Goal: Task Accomplishment & Management: Complete application form

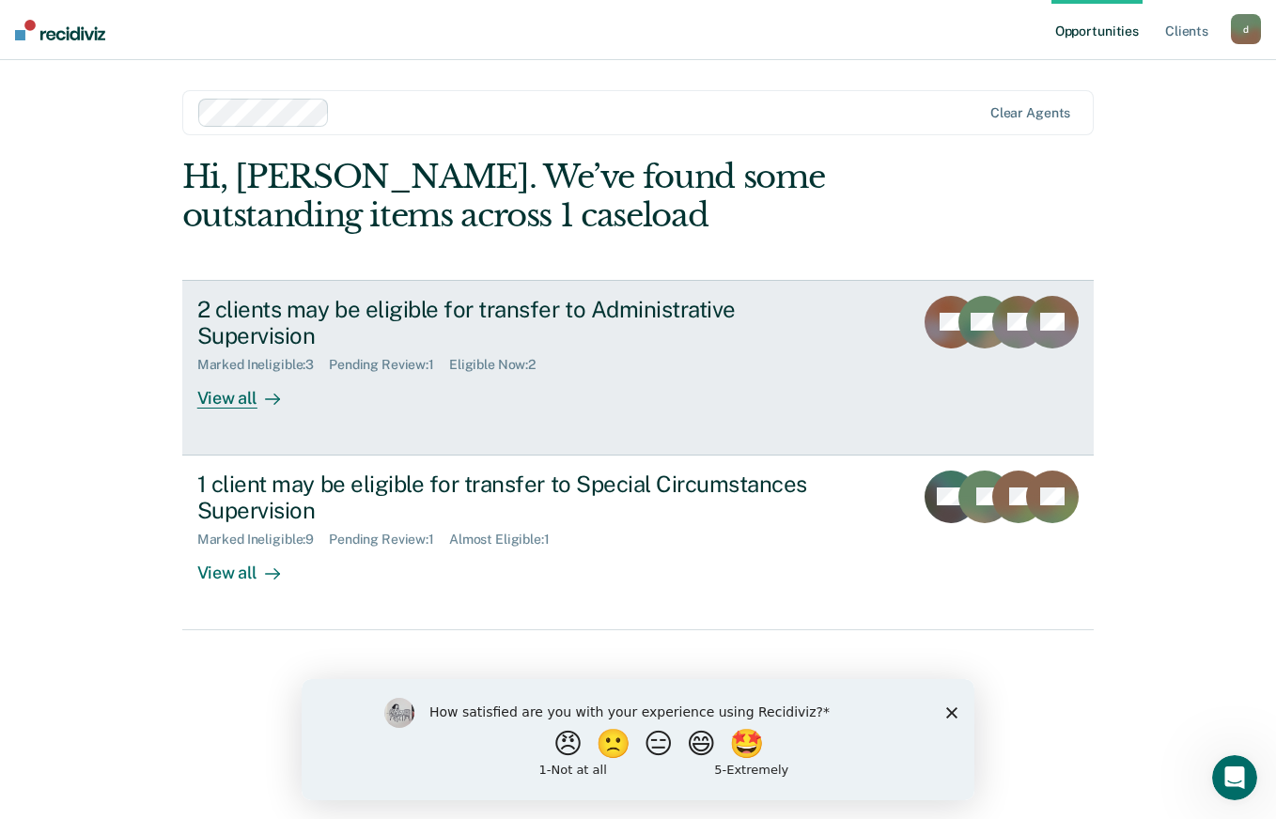
click at [237, 387] on link "2 clients may be eligible for transfer to Administrative Supervision Marked Ine…" at bounding box center [638, 368] width 912 height 176
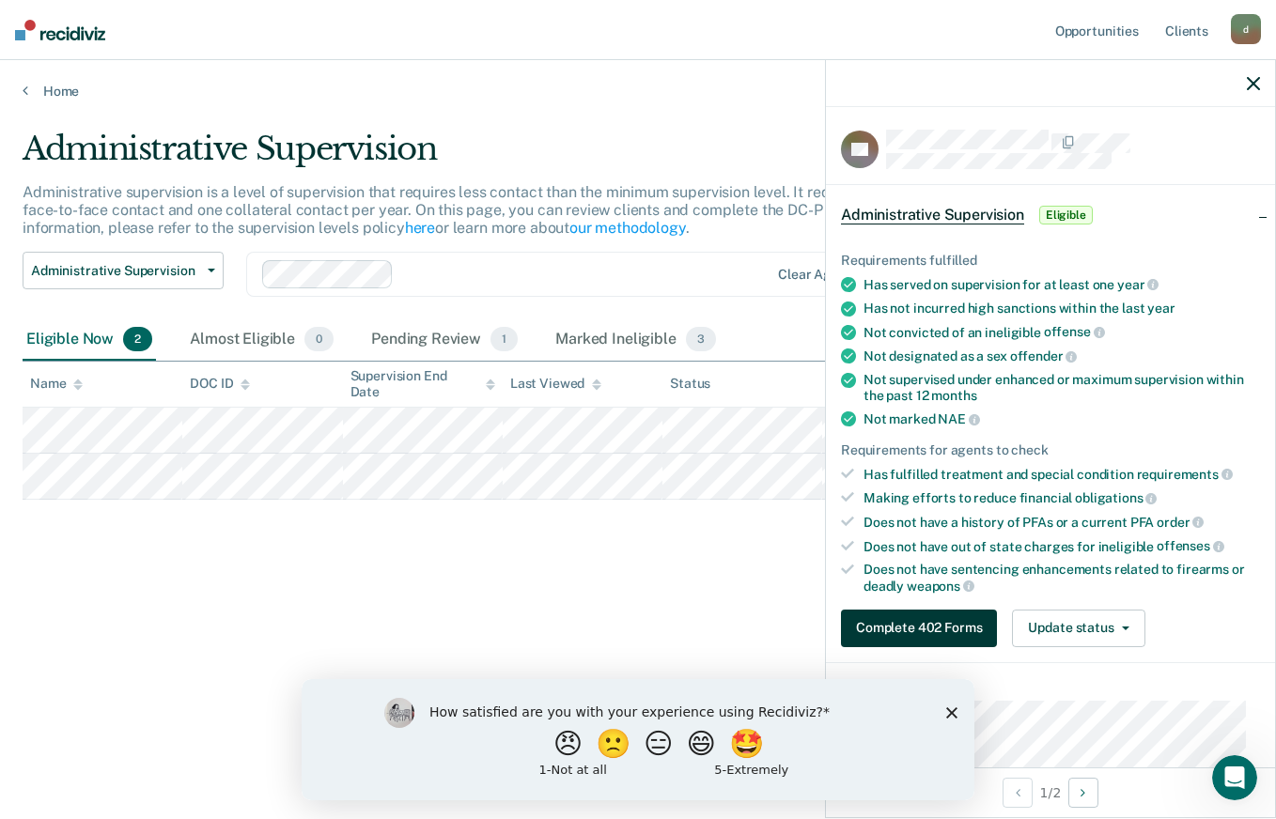
click at [846, 615] on button "Complete 402 Forms" at bounding box center [919, 629] width 156 height 38
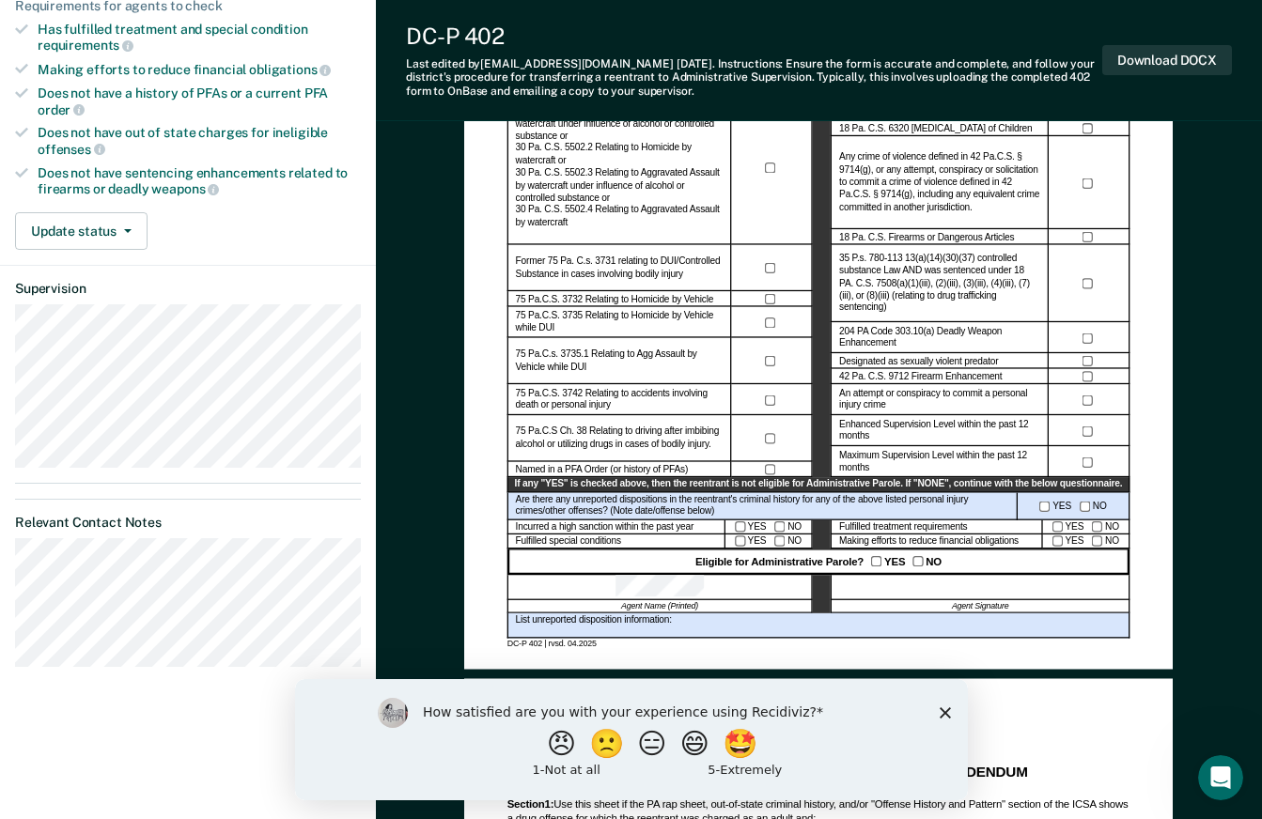
scroll to position [444, 0]
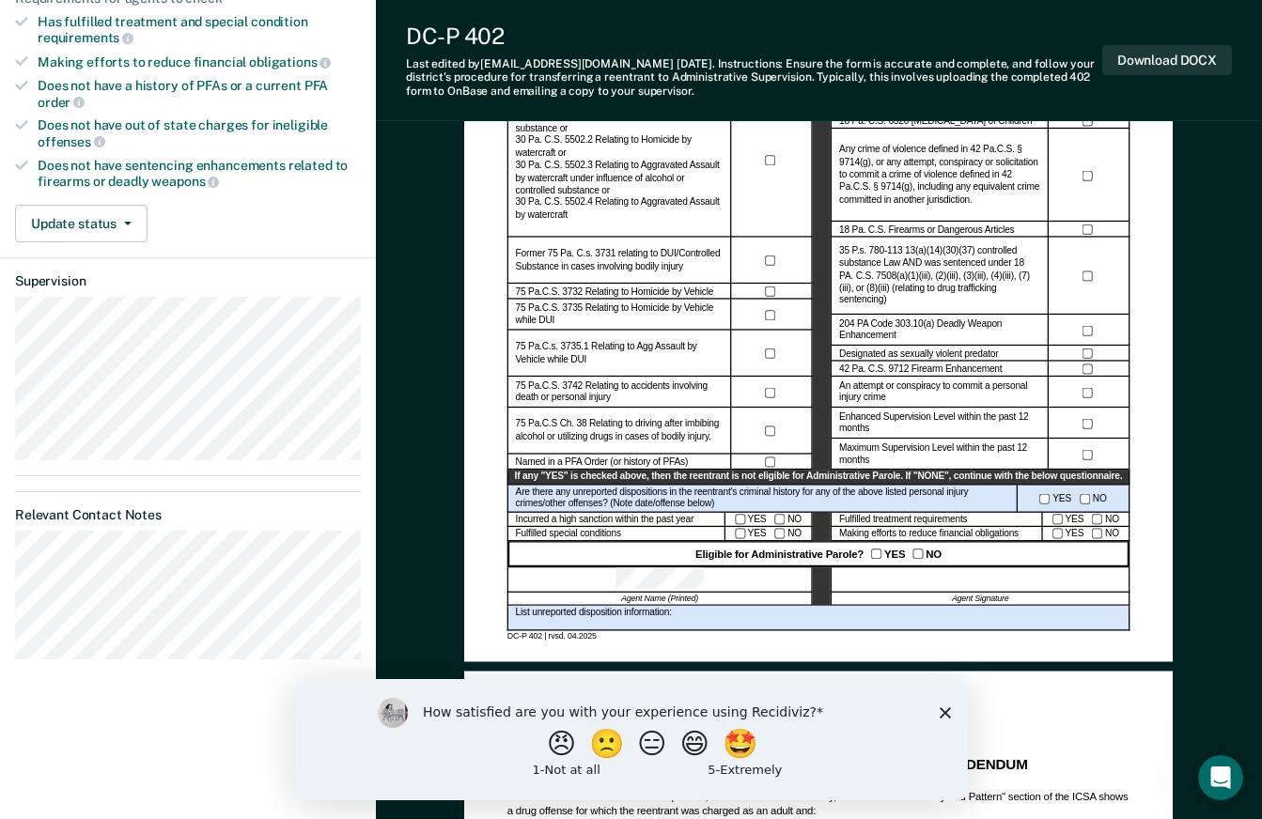
click at [942, 712] on icon "Close survey" at bounding box center [944, 712] width 11 height 11
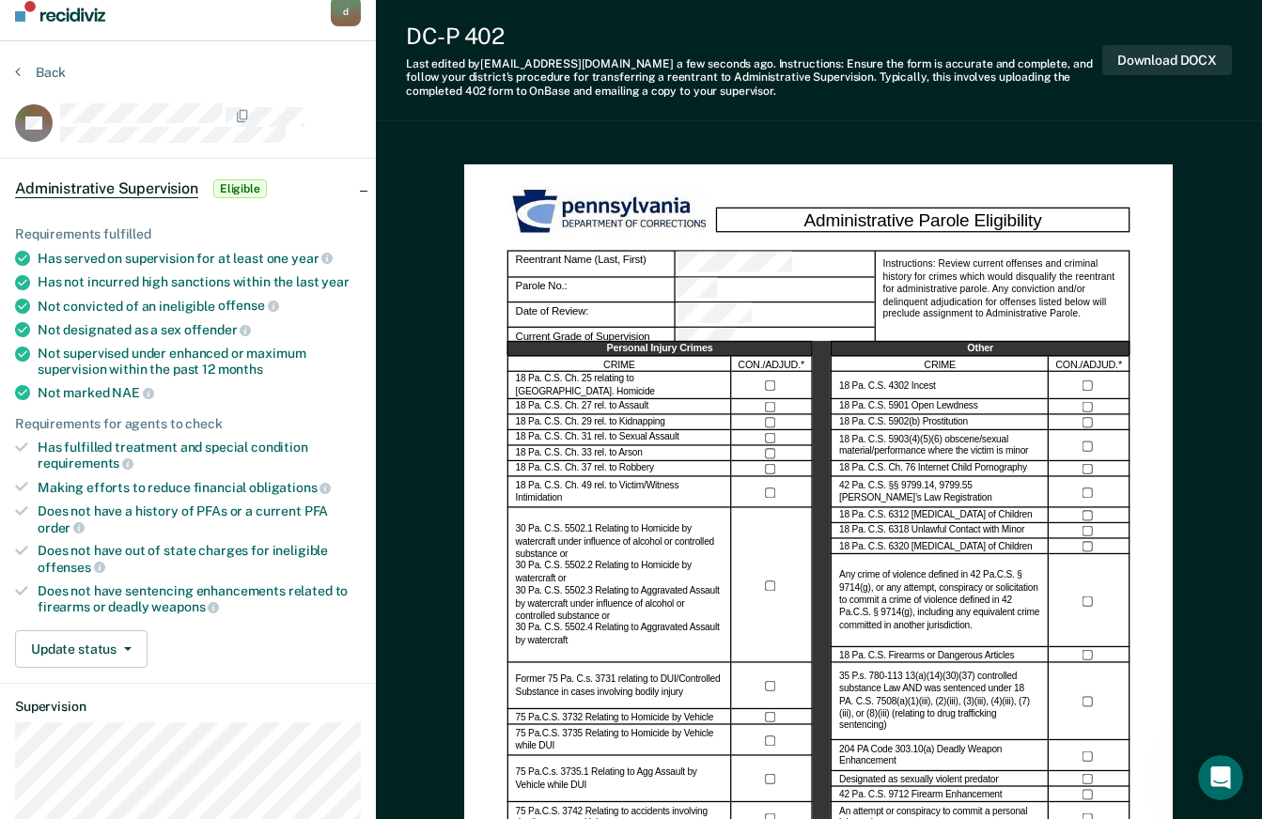
scroll to position [0, 0]
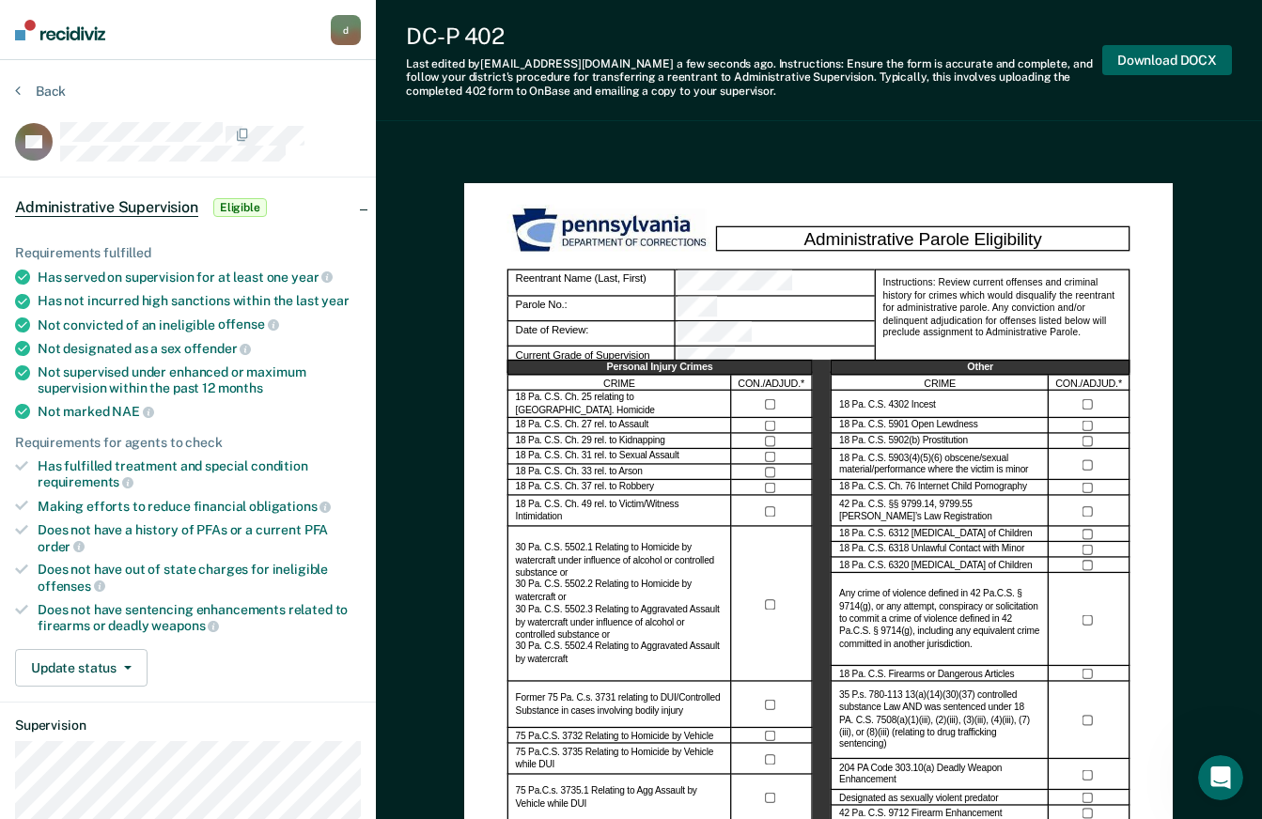
click at [1176, 59] on button "Download DOCX" at bounding box center [1167, 60] width 130 height 31
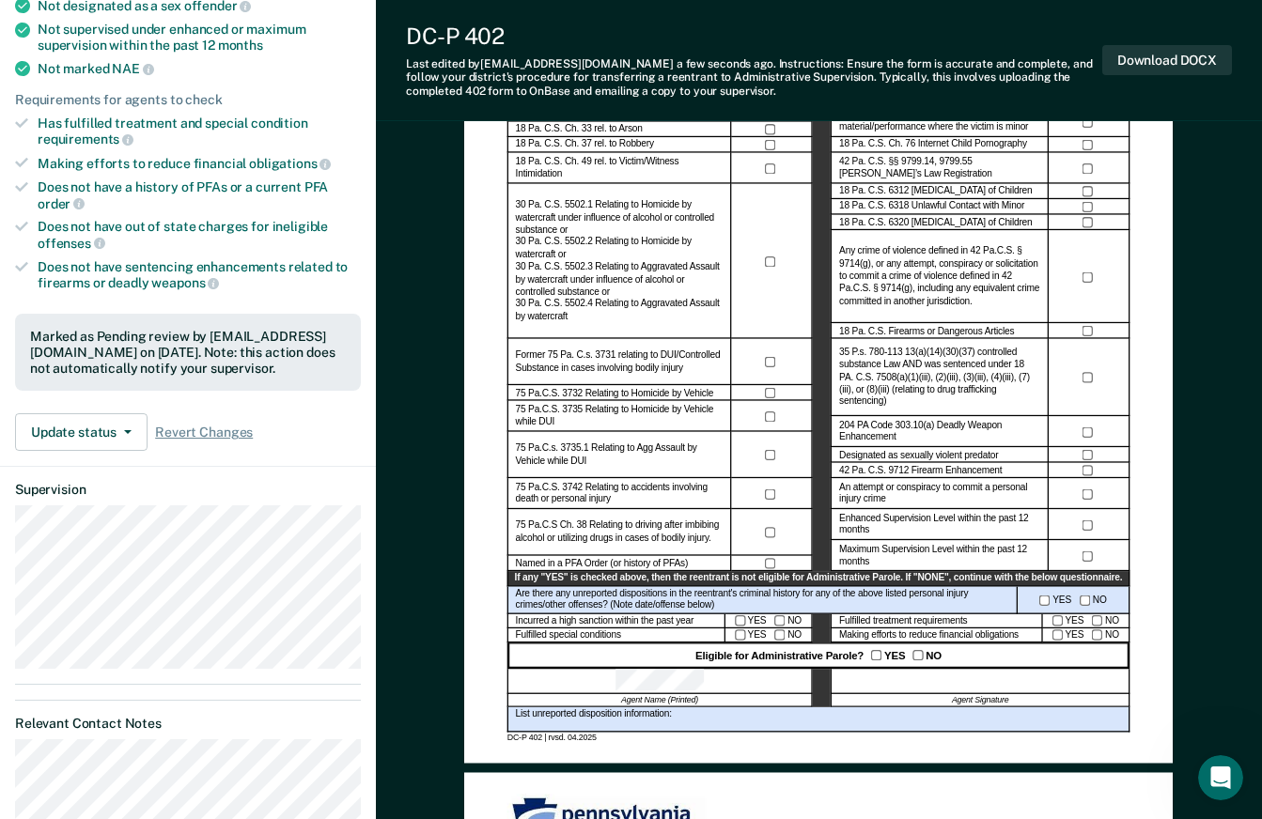
scroll to position [349, 0]
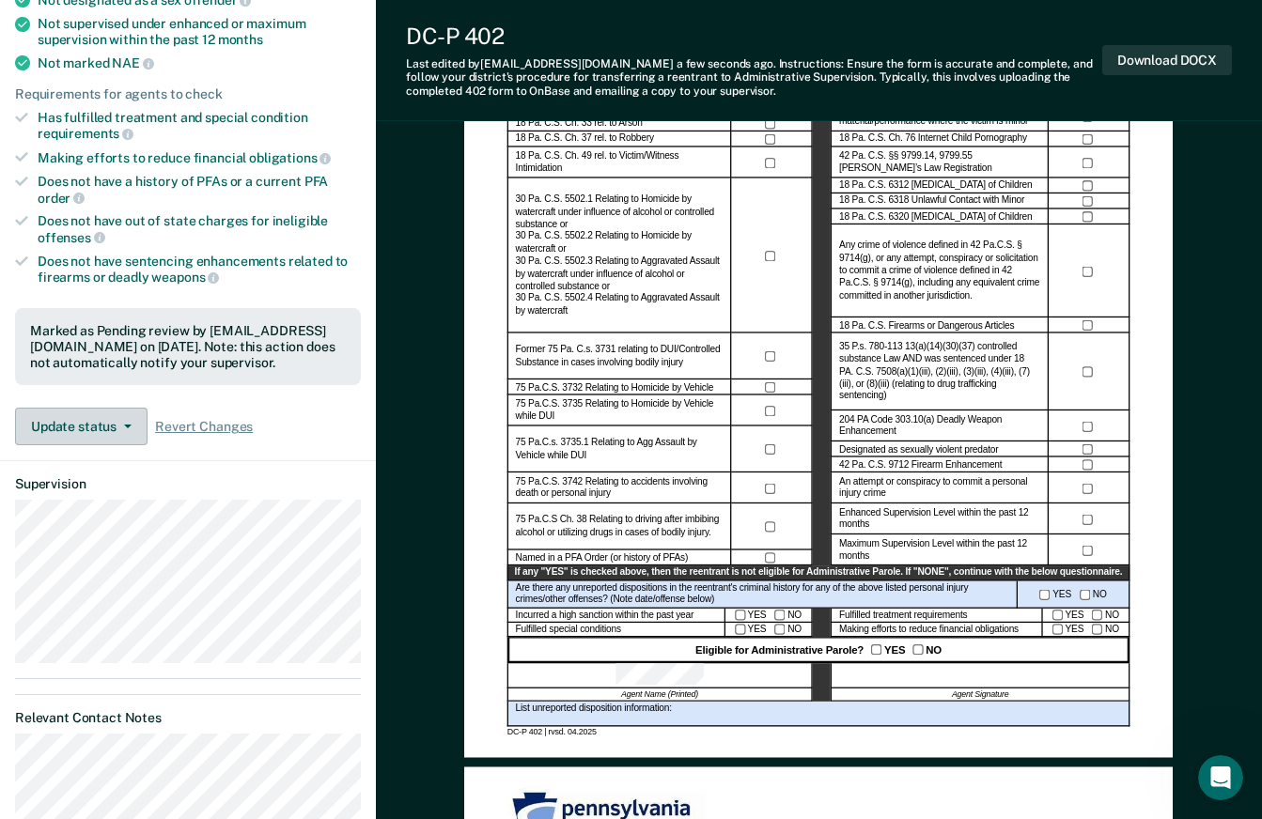
click at [119, 421] on button "Update status" at bounding box center [81, 427] width 132 height 38
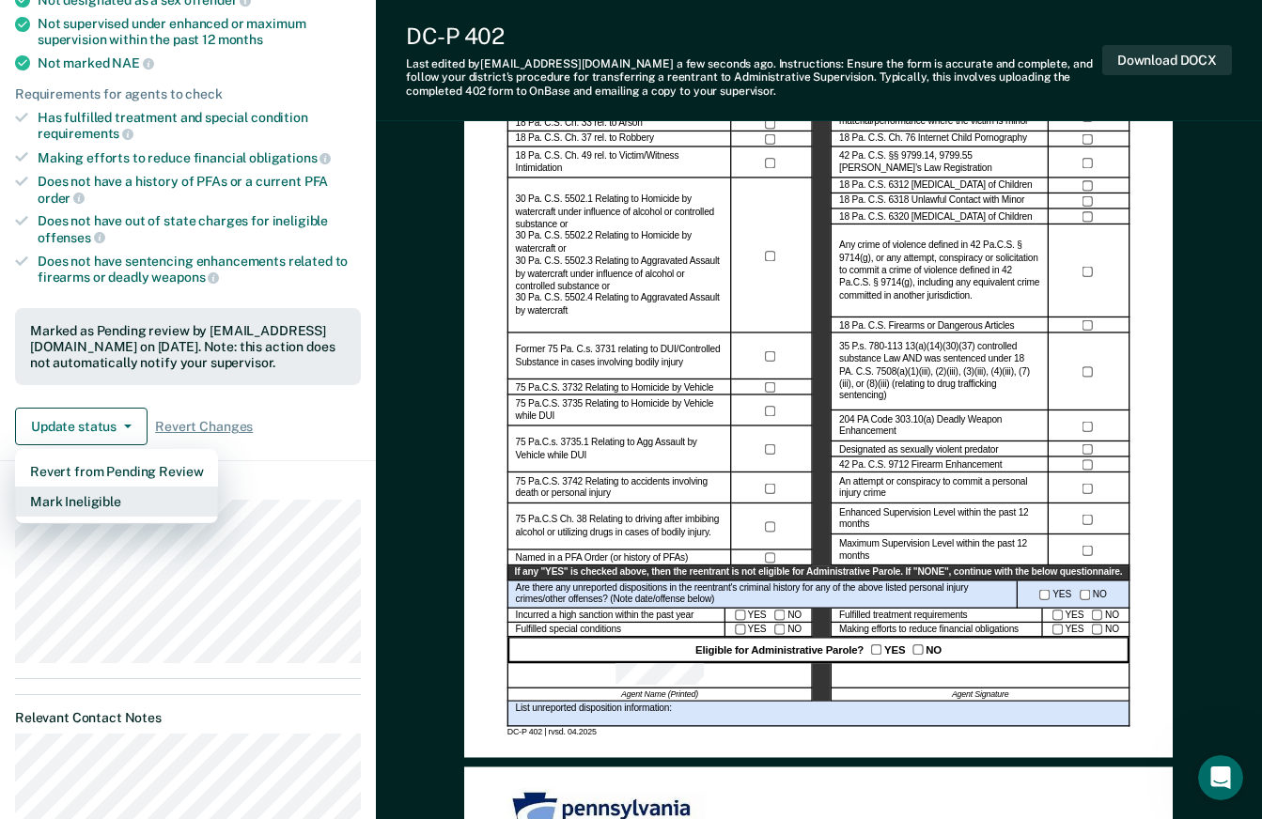
click at [105, 497] on button "Mark Ineligible" at bounding box center [116, 502] width 203 height 30
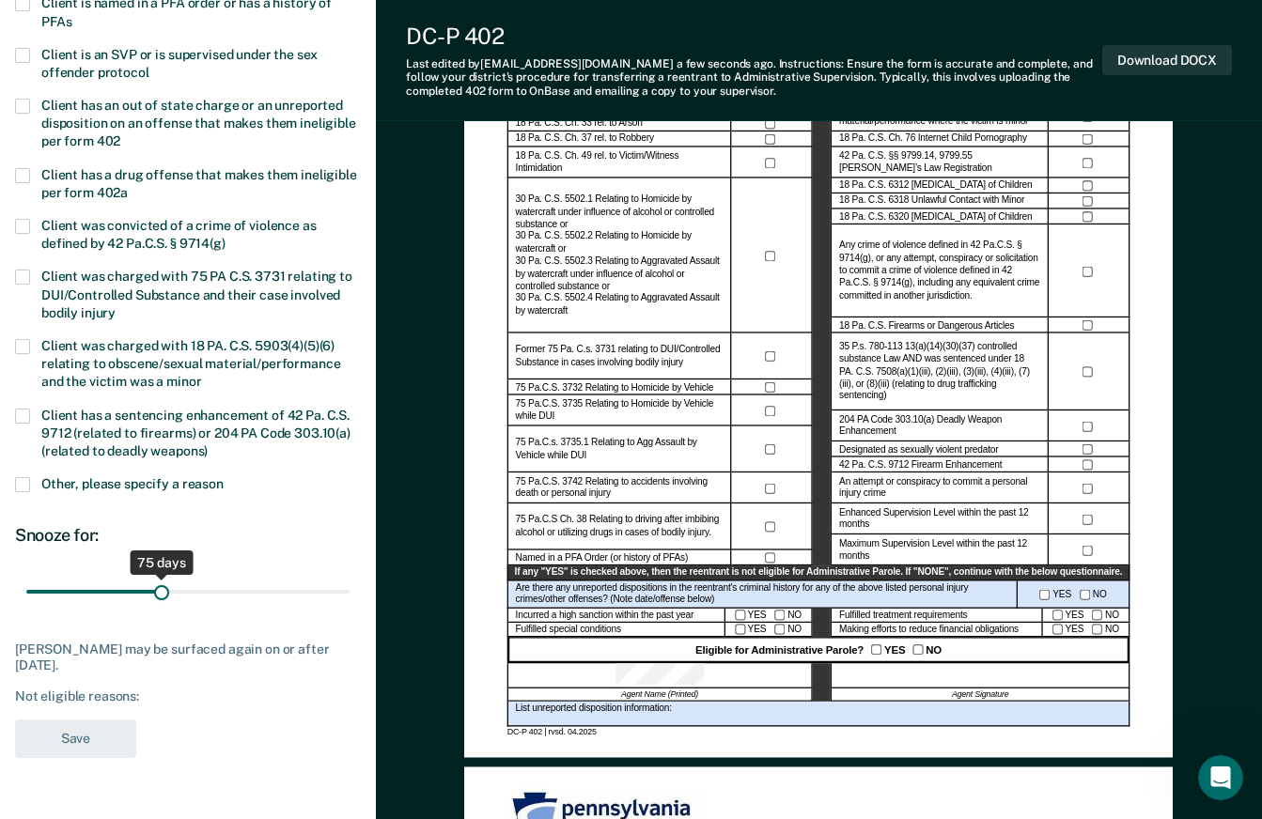
drag, startPoint x: 85, startPoint y: 594, endPoint x: 162, endPoint y: 593, distance: 77.1
type input "75"
click at [162, 593] on input "range" at bounding box center [187, 592] width 323 height 33
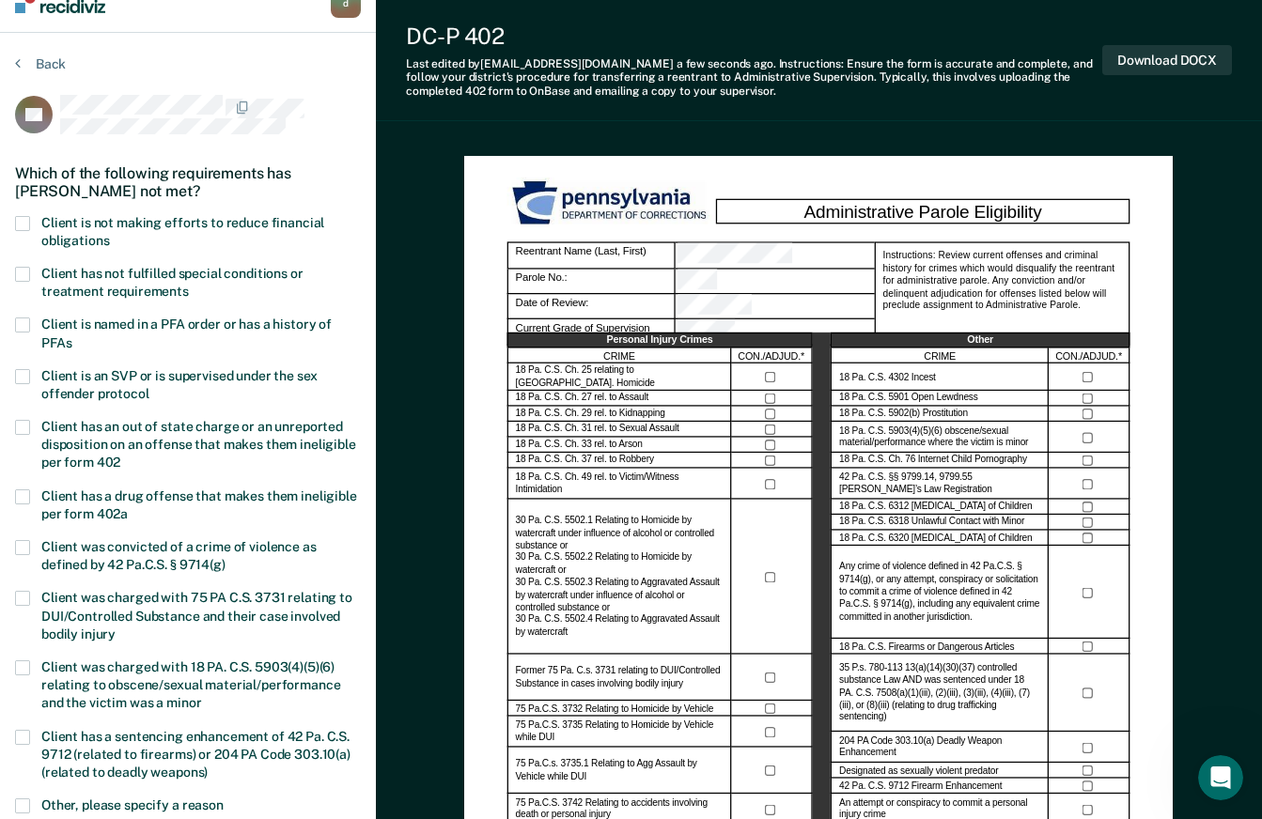
scroll to position [0, 0]
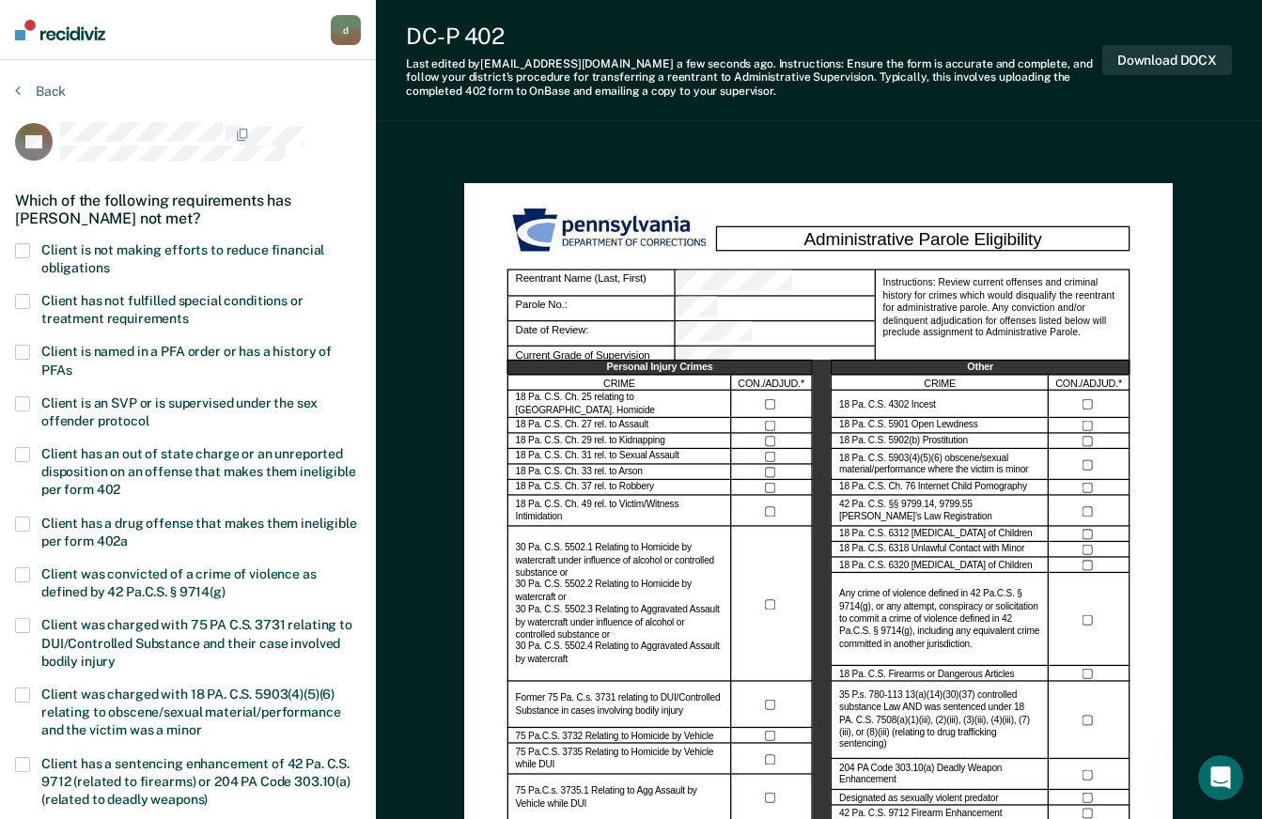
click at [20, 299] on span at bounding box center [22, 301] width 15 height 15
click at [26, 294] on span at bounding box center [22, 301] width 15 height 15
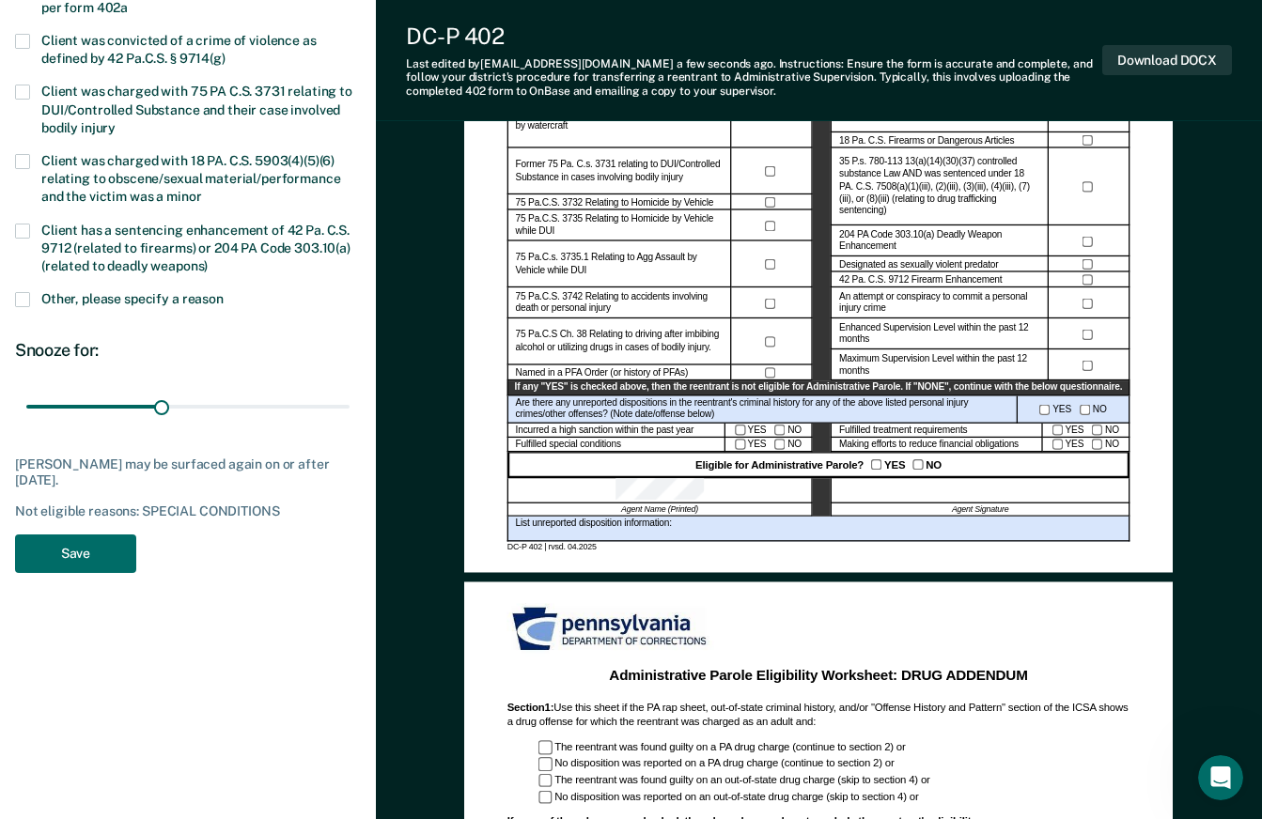
scroll to position [538, 0]
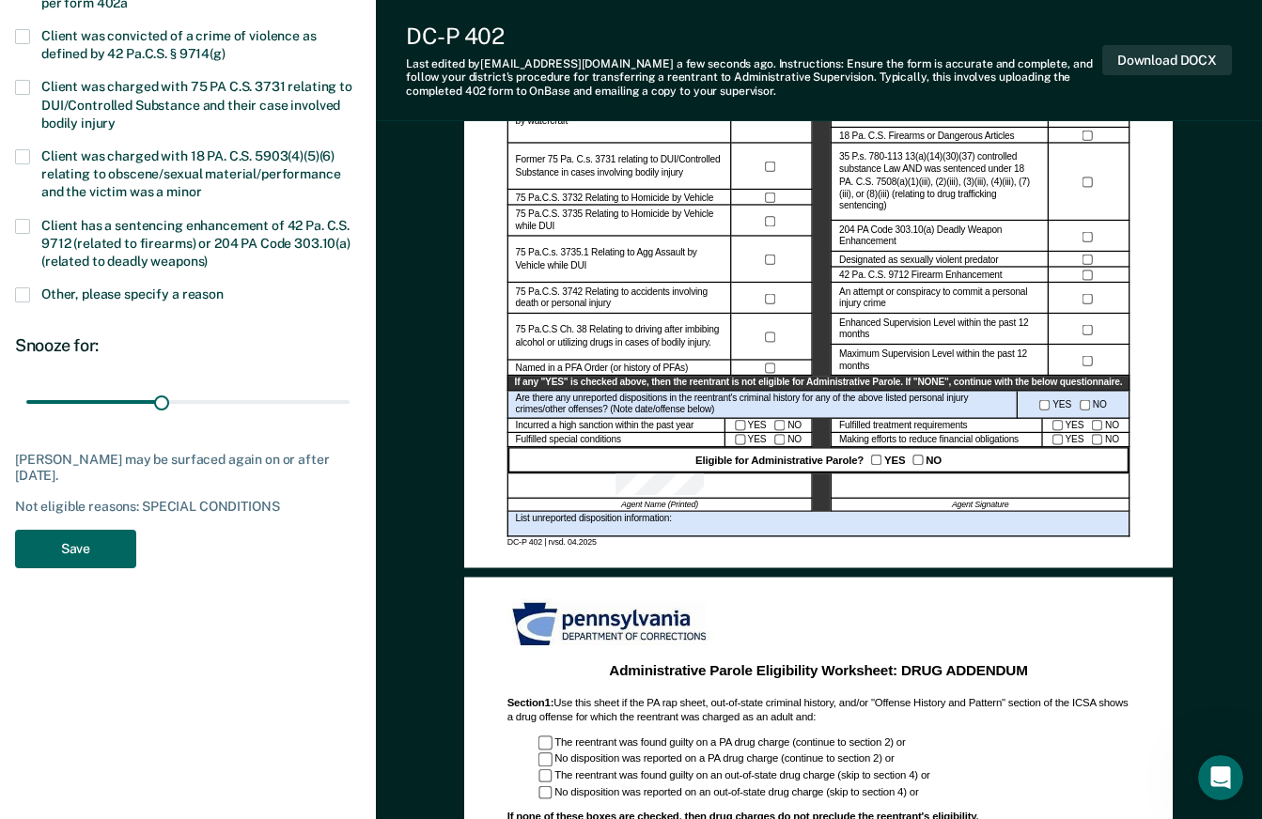
click at [101, 551] on button "Save" at bounding box center [75, 549] width 121 height 39
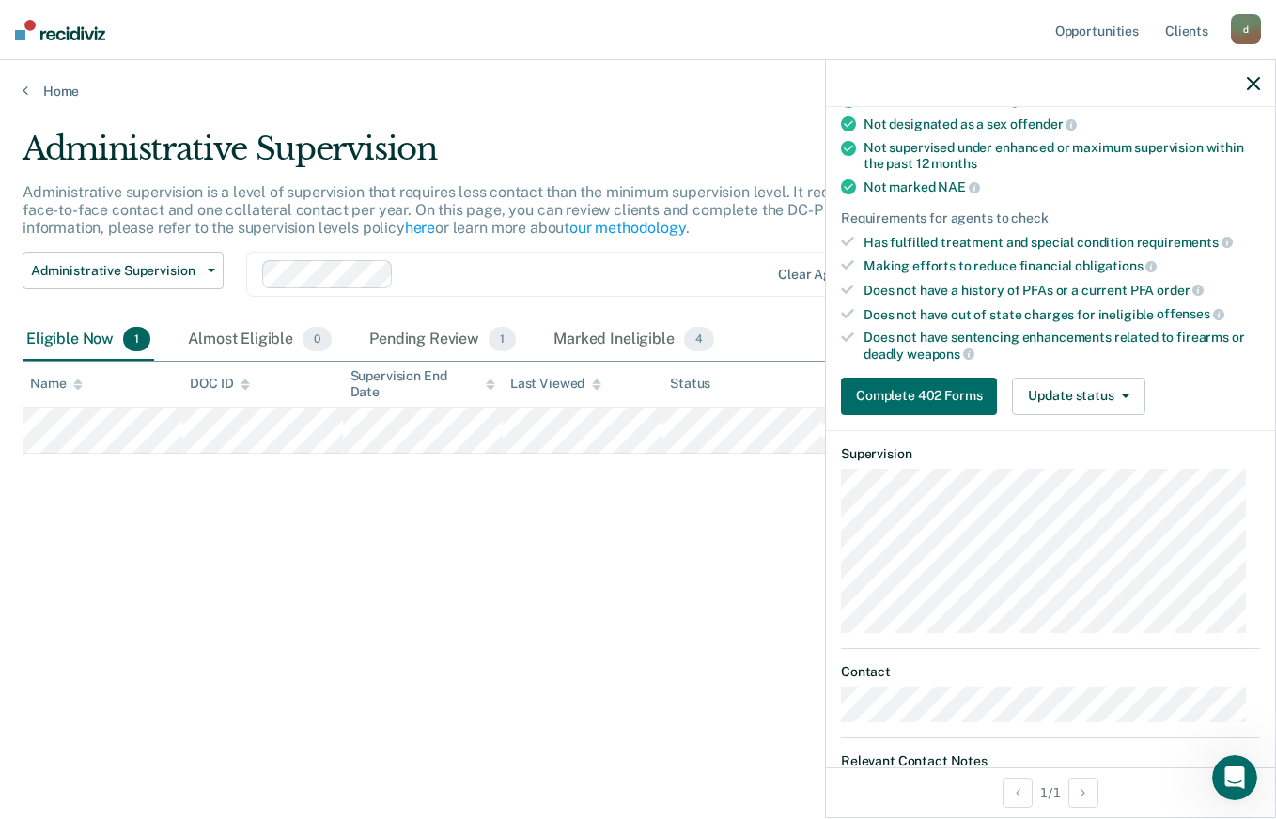
scroll to position [234, 0]
click at [1122, 386] on button "Update status" at bounding box center [1078, 395] width 132 height 38
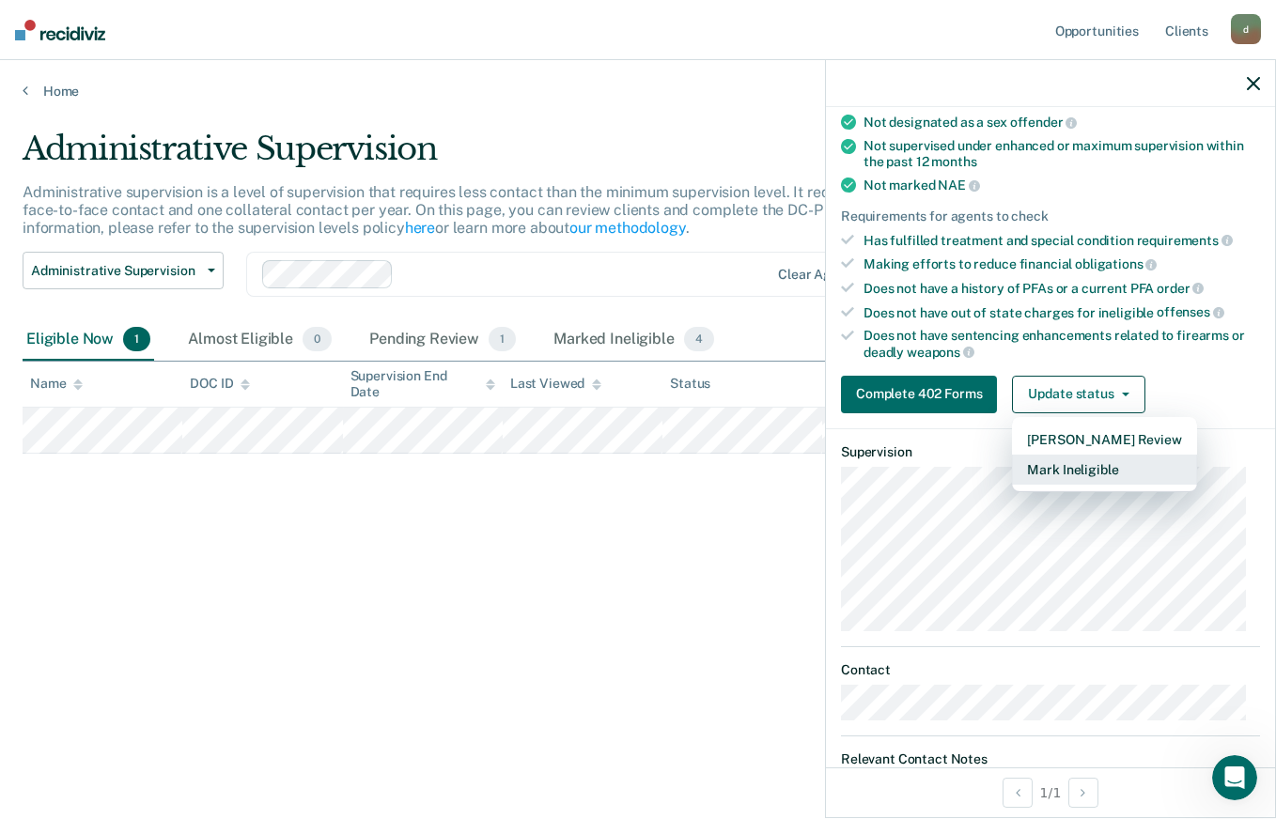
click at [1080, 471] on button "Mark Ineligible" at bounding box center [1104, 470] width 184 height 30
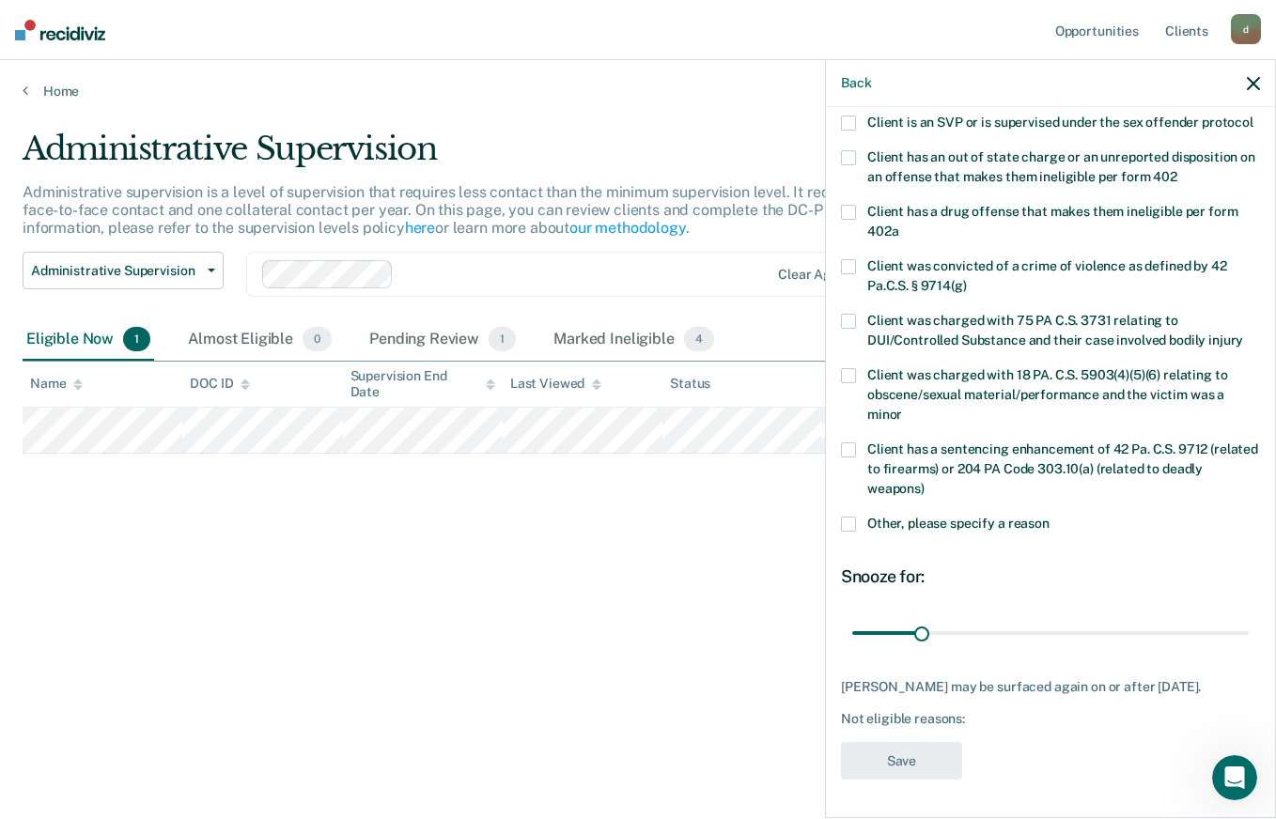
scroll to position [292, 0]
drag, startPoint x: 923, startPoint y: 618, endPoint x: 1013, endPoint y: 621, distance: 90.3
click at [1013, 621] on input "range" at bounding box center [1050, 632] width 397 height 33
type input "75"
click at [1011, 621] on input "range" at bounding box center [1050, 632] width 397 height 33
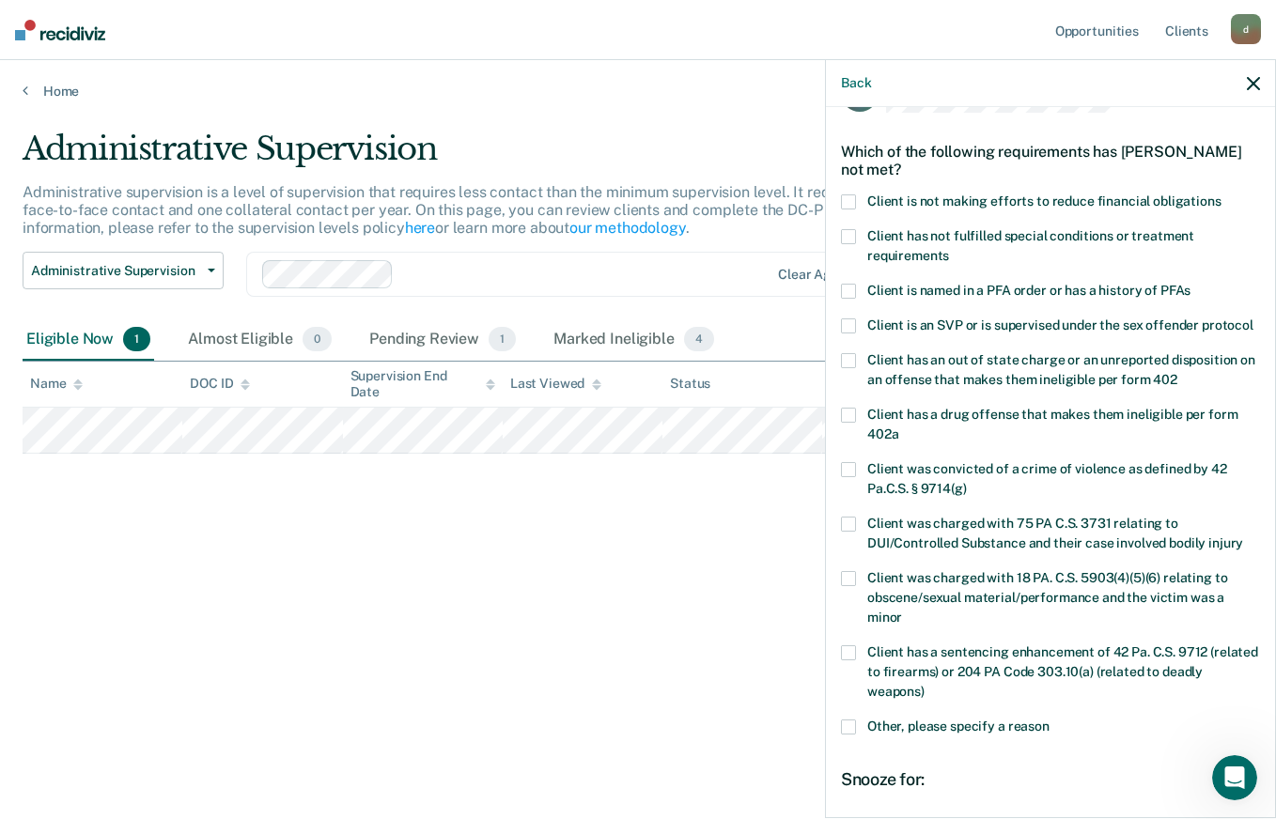
scroll to position [39, 0]
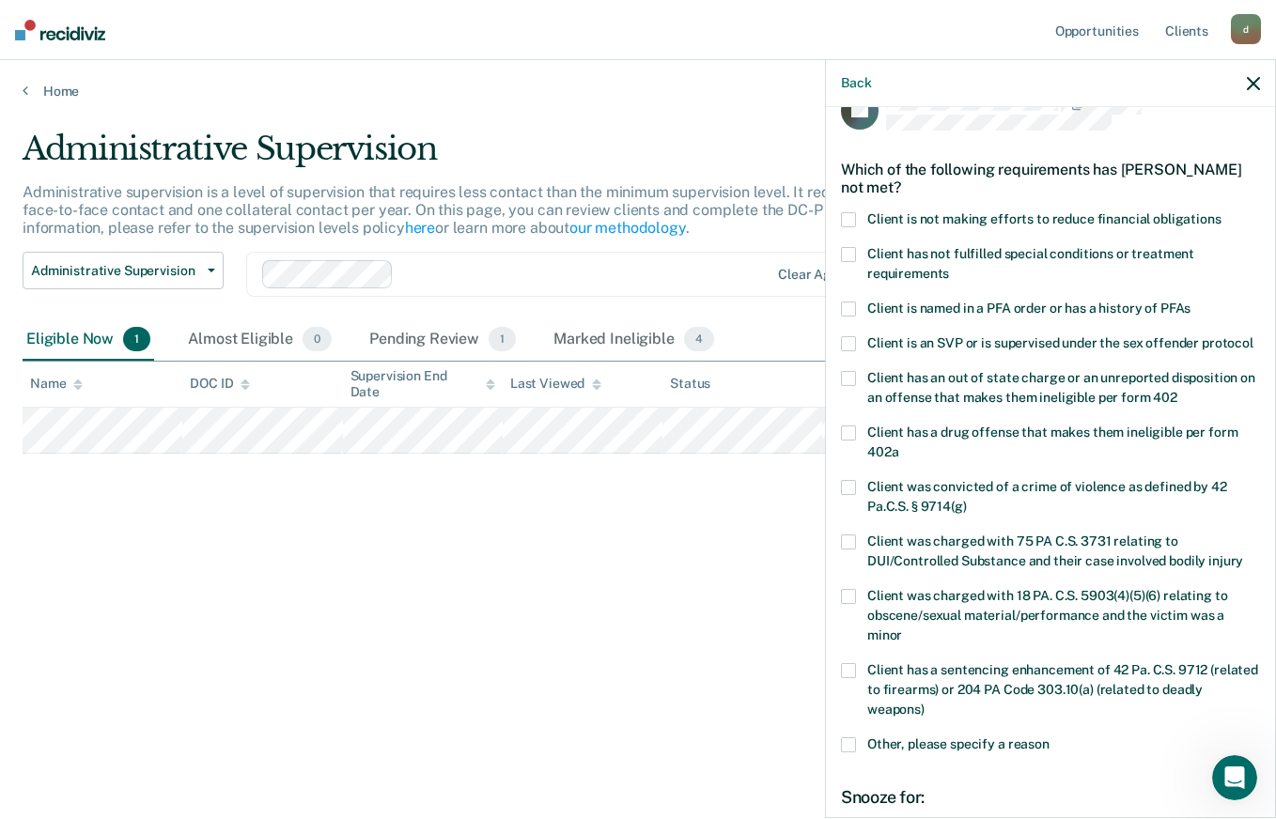
click at [851, 220] on span at bounding box center [848, 219] width 15 height 15
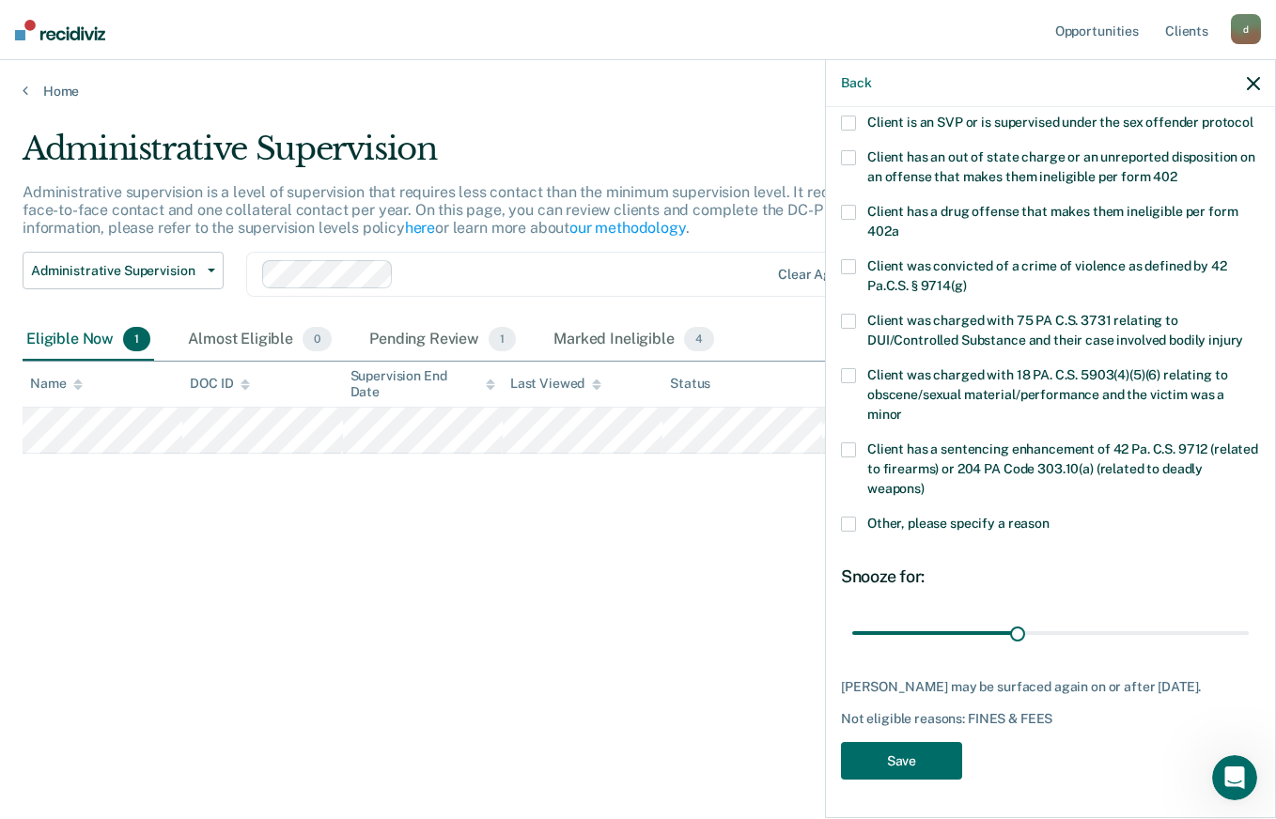
scroll to position [288, 0]
click at [889, 769] on button "Save" at bounding box center [901, 761] width 121 height 39
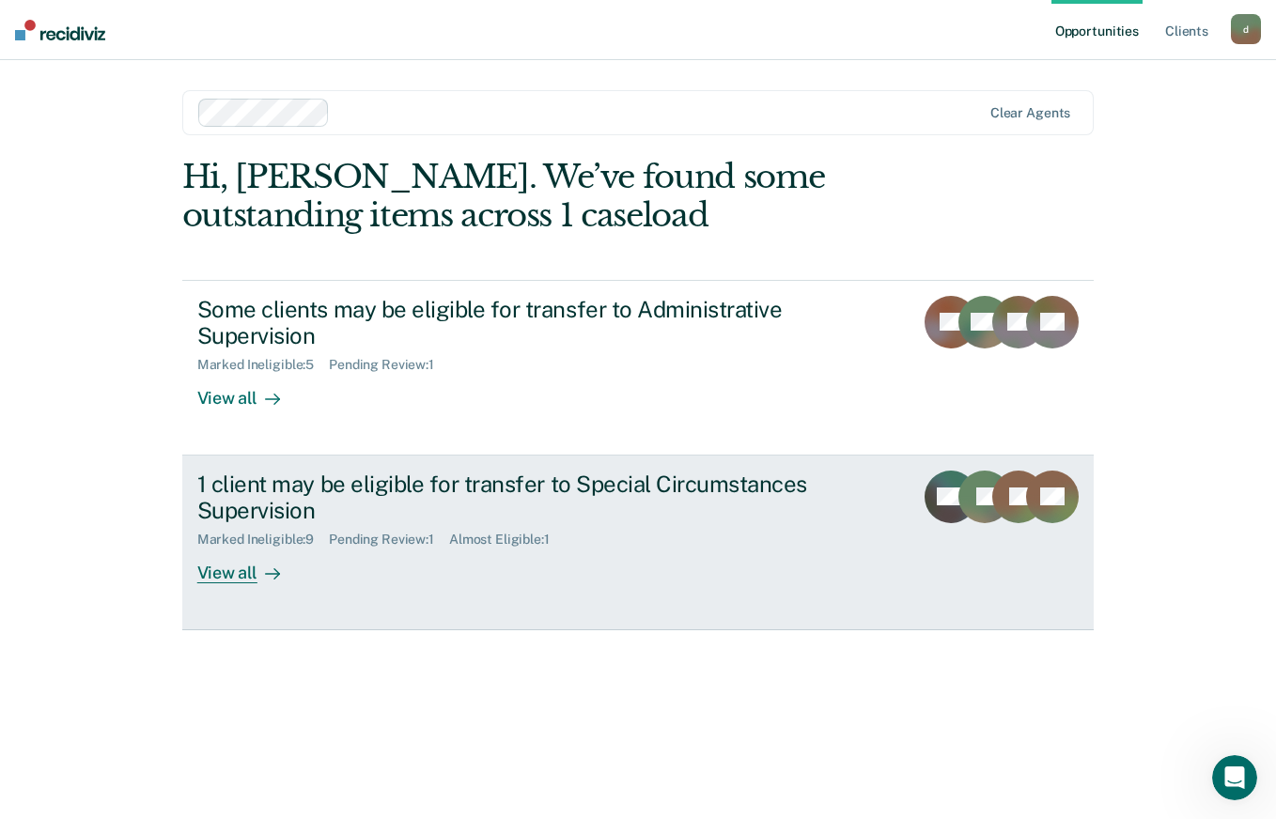
click at [252, 567] on div "View all" at bounding box center [249, 566] width 105 height 37
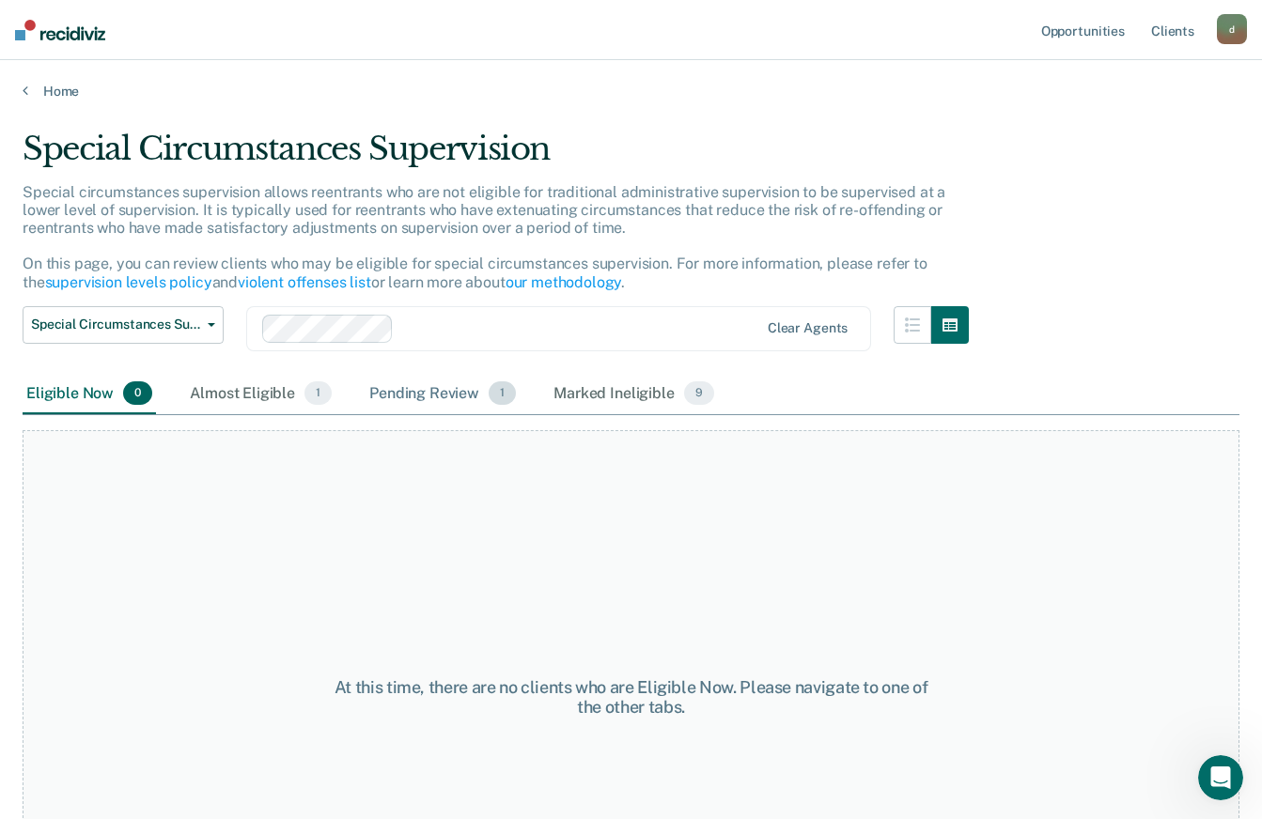
click at [455, 397] on div "Pending Review 1" at bounding box center [443, 394] width 154 height 41
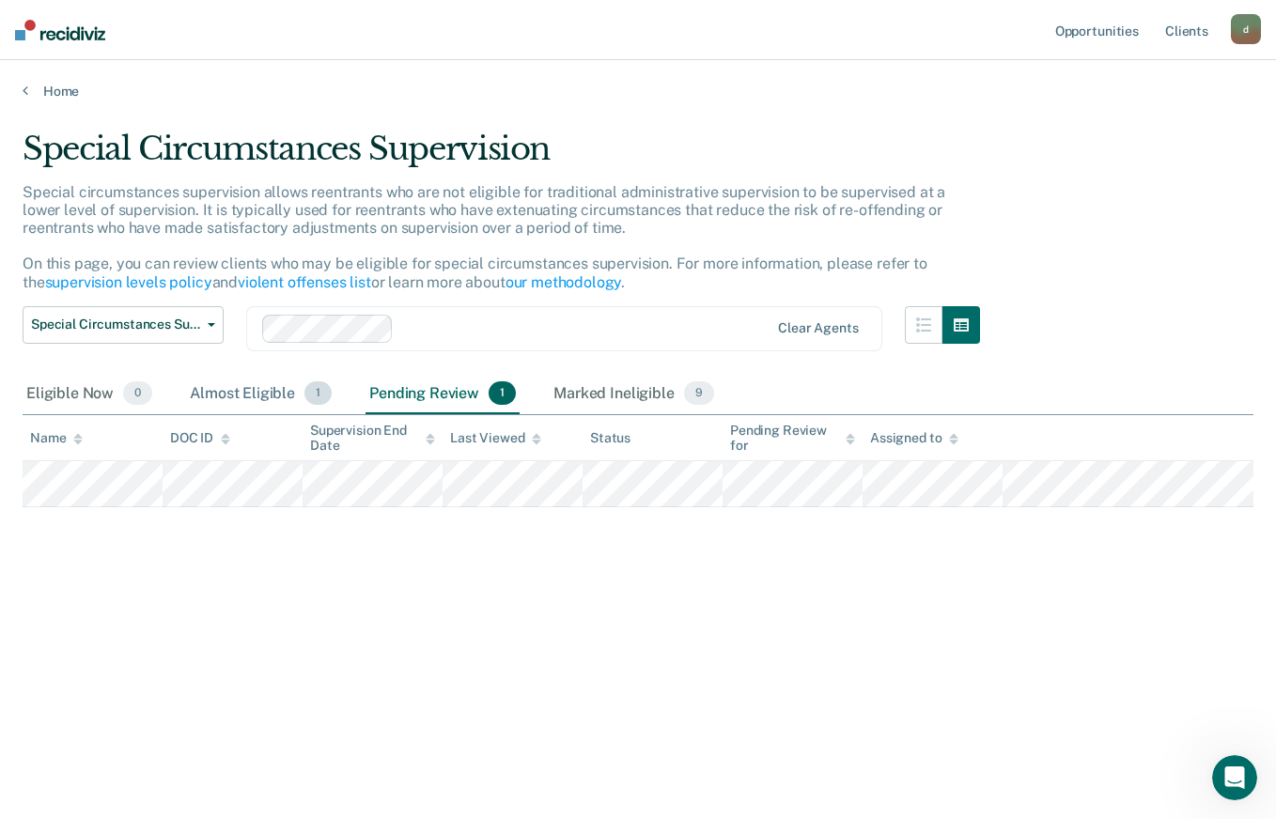
click at [250, 404] on div "Almost Eligible 1" at bounding box center [260, 394] width 149 height 41
